Goal: Task Accomplishment & Management: Manage account settings

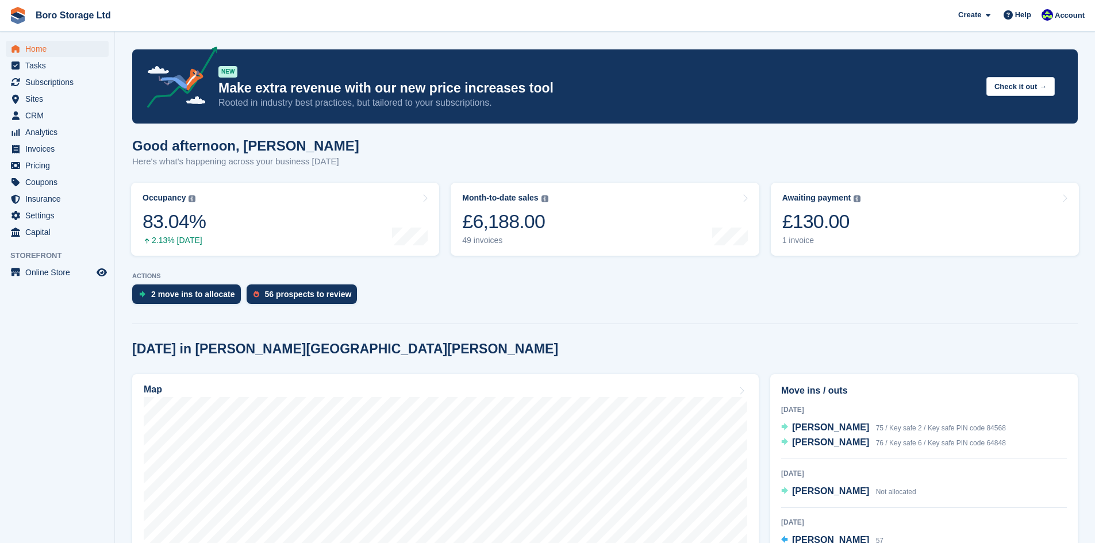
click at [504, 295] on div "2 move ins to allocate 56 prospects to review" at bounding box center [605, 297] width 946 height 25
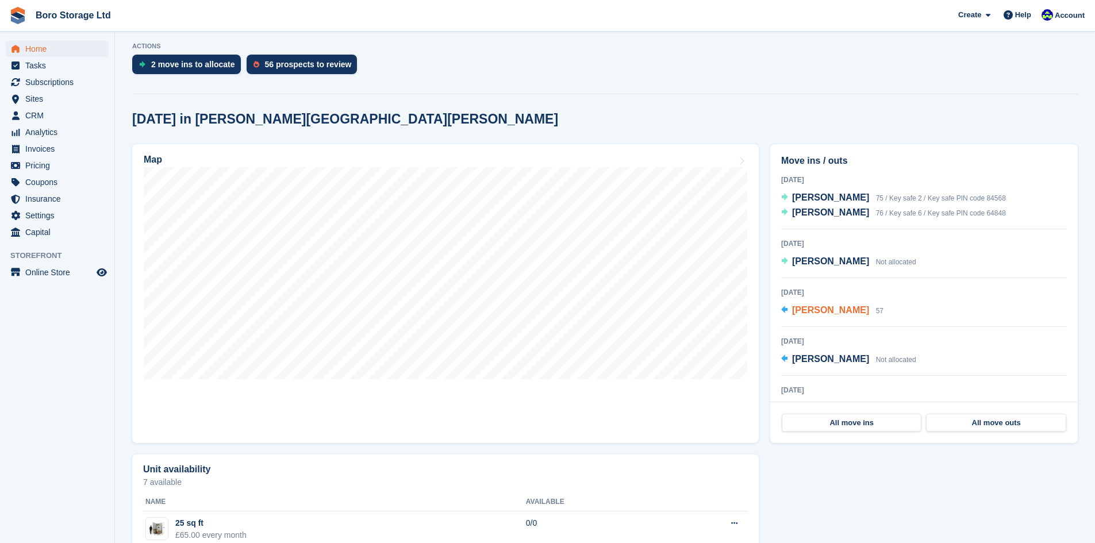
scroll to position [57, 0]
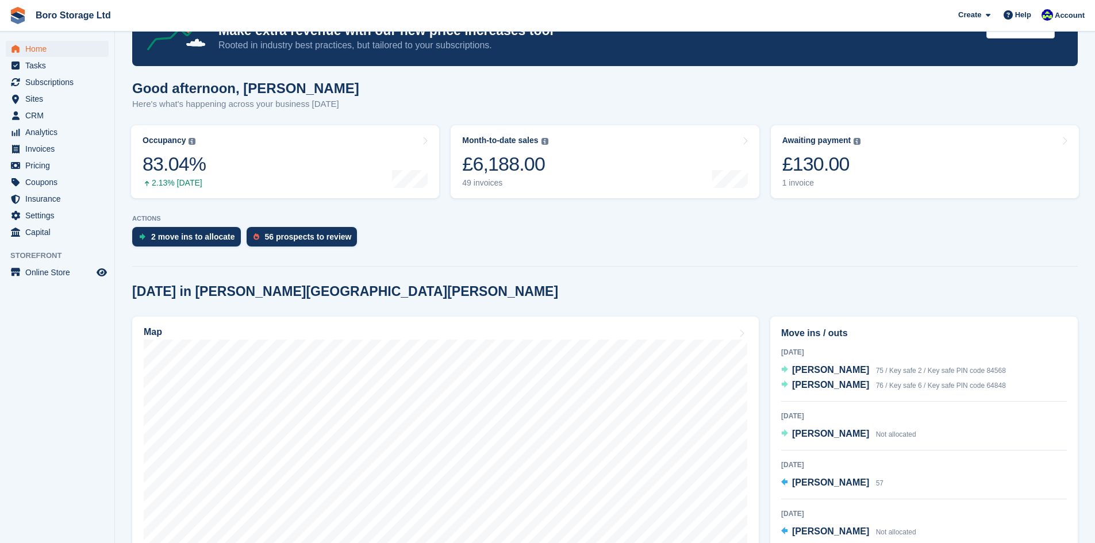
click at [566, 258] on section "NEW Make extra revenue with our new price increases tool Rooted in industry bes…" at bounding box center [605, 472] width 980 height 1059
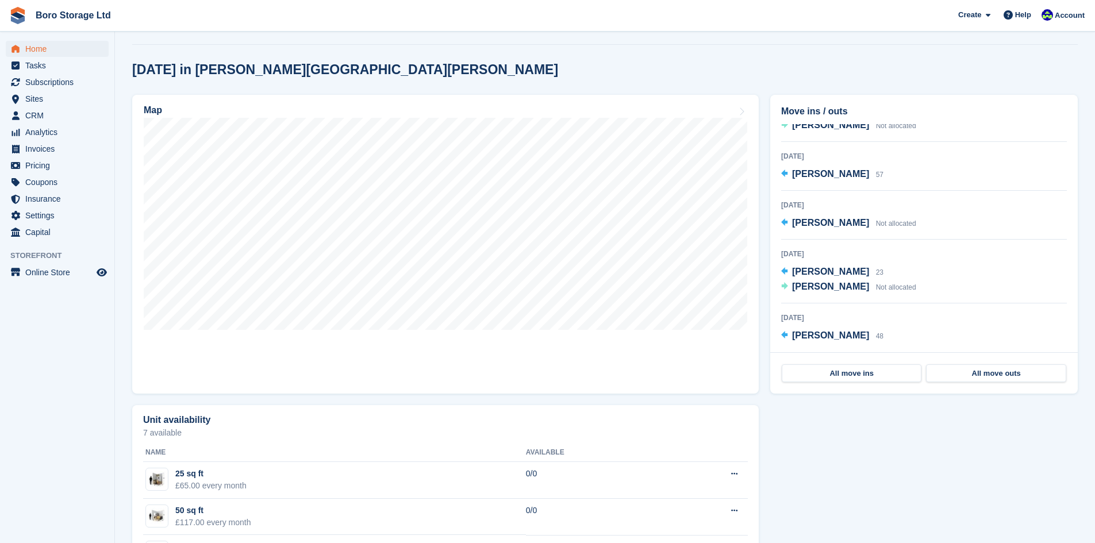
scroll to position [287, 0]
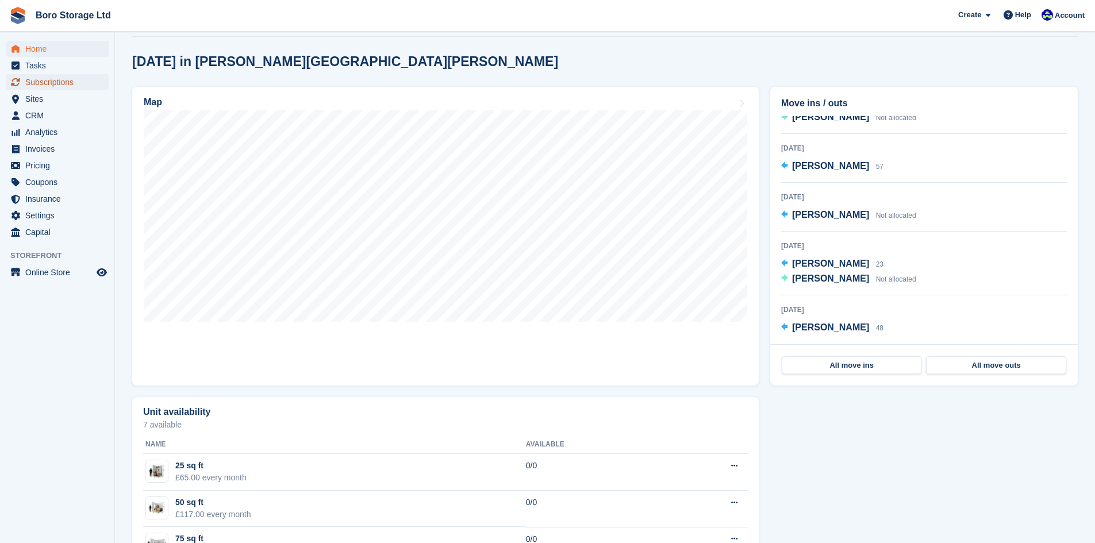
click at [39, 82] on span "Subscriptions" at bounding box center [59, 82] width 69 height 16
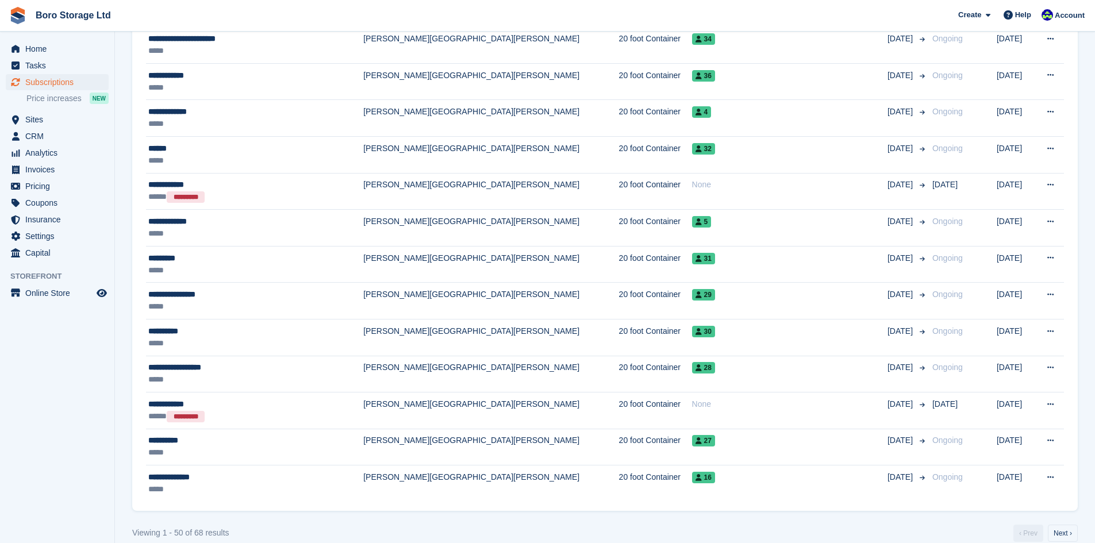
scroll to position [1661, 0]
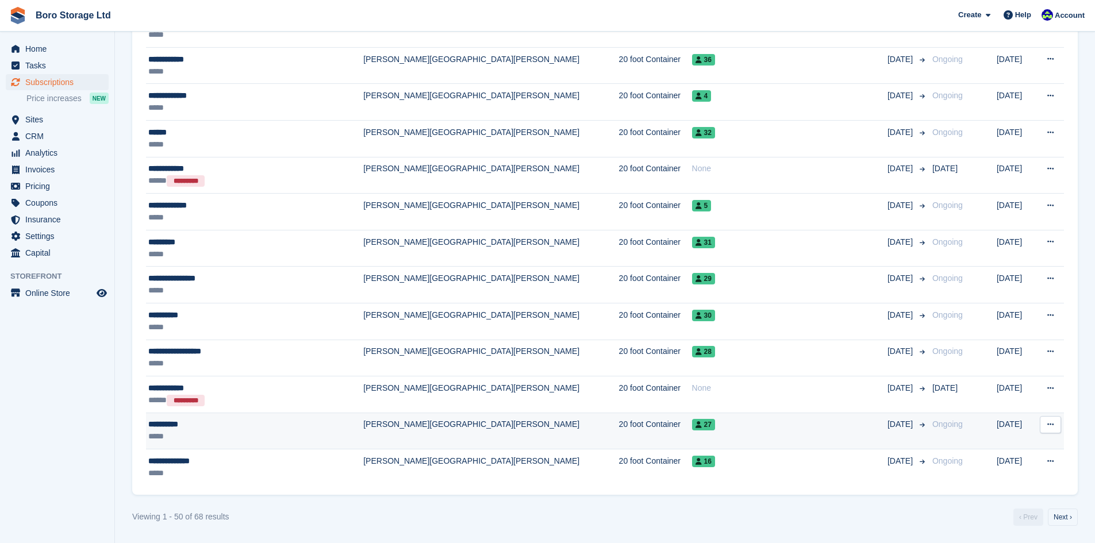
click at [177, 427] on div "**********" at bounding box center [239, 424] width 182 height 12
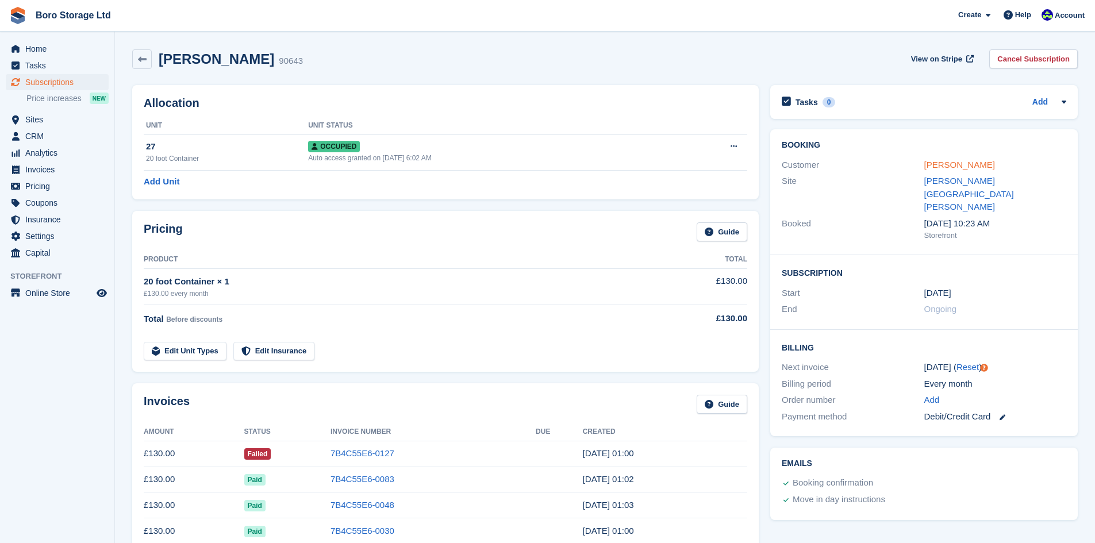
click at [951, 164] on link "Gary Scott" at bounding box center [959, 165] width 71 height 10
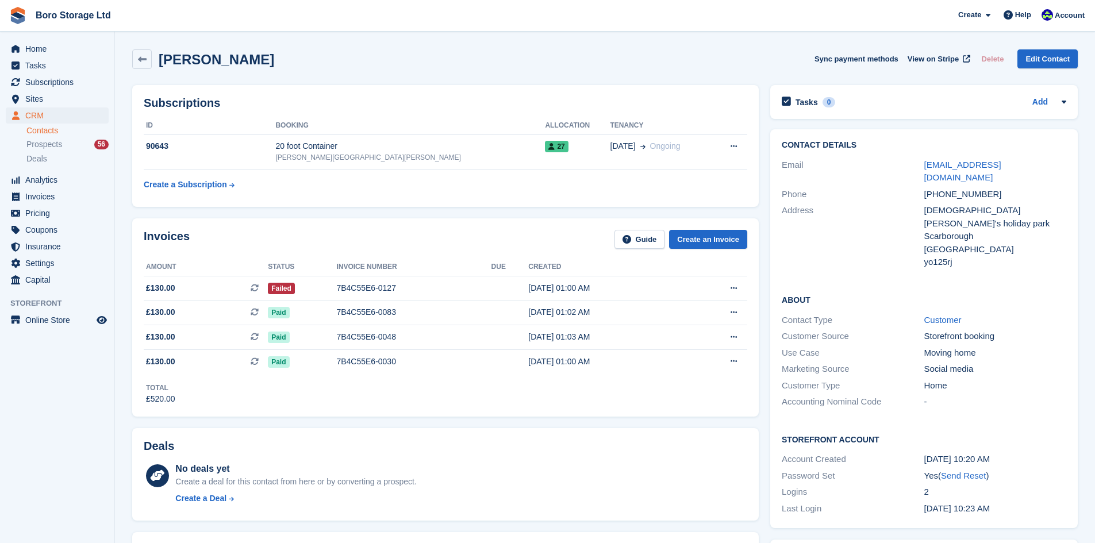
click at [359, 65] on div "Gary Scott Sync payment methods View on Stripe Delete Edit Contact" at bounding box center [605, 59] width 946 height 20
click at [60, 48] on span "Home" at bounding box center [59, 49] width 69 height 16
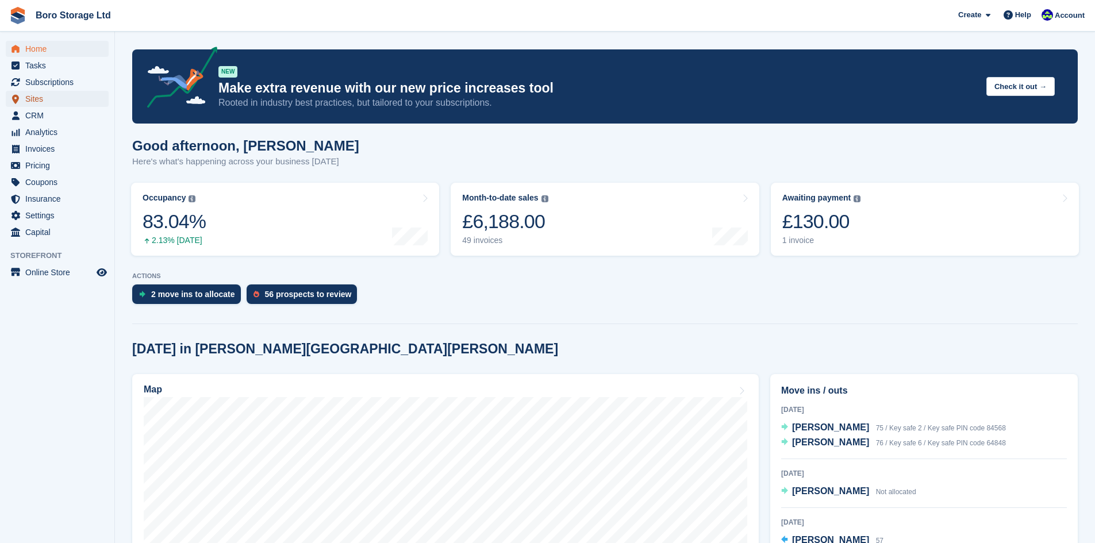
click at [25, 97] on span "Sites" at bounding box center [59, 99] width 69 height 16
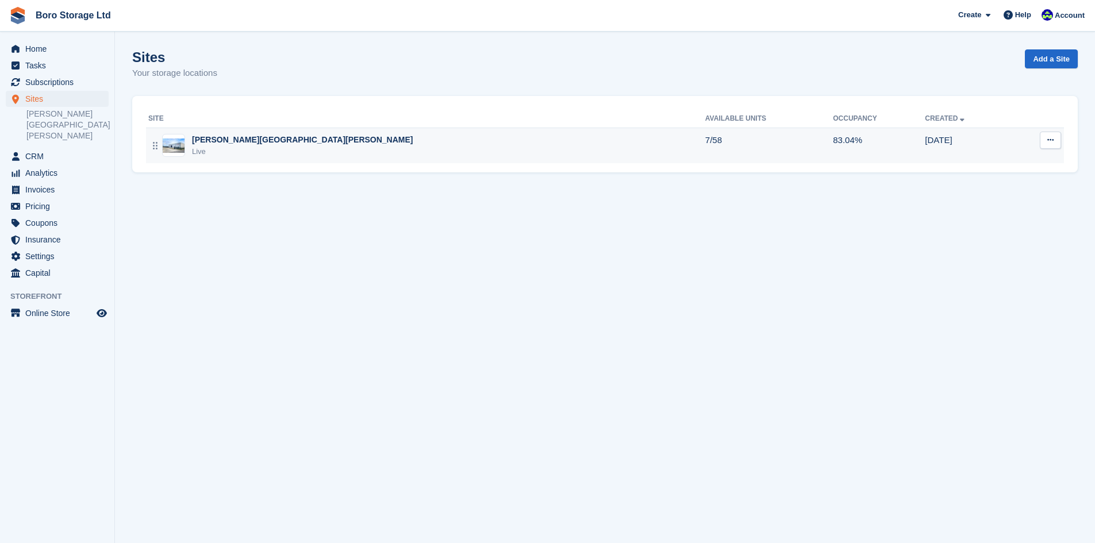
click at [250, 149] on div "Live" at bounding box center [302, 151] width 221 height 11
